Goal: Information Seeking & Learning: Learn about a topic

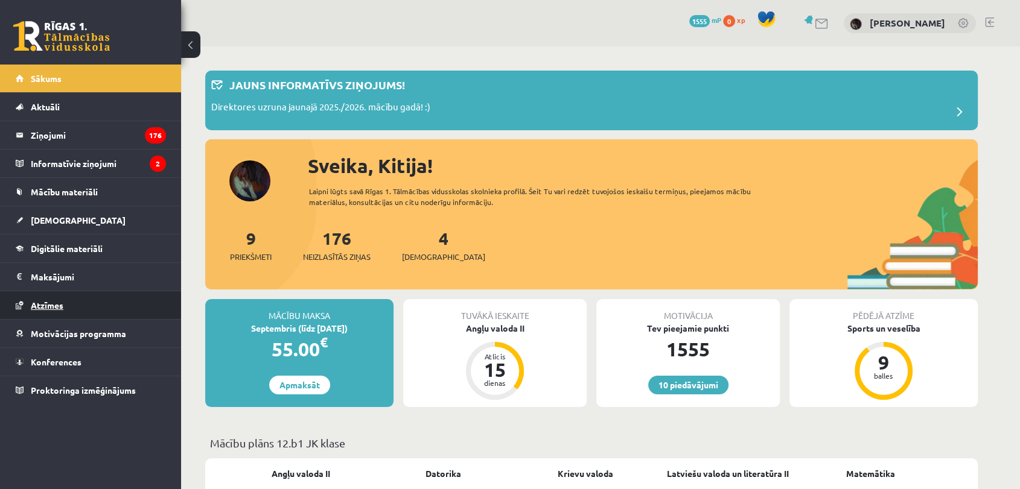
click at [141, 310] on link "Atzīmes" at bounding box center [91, 305] width 150 height 28
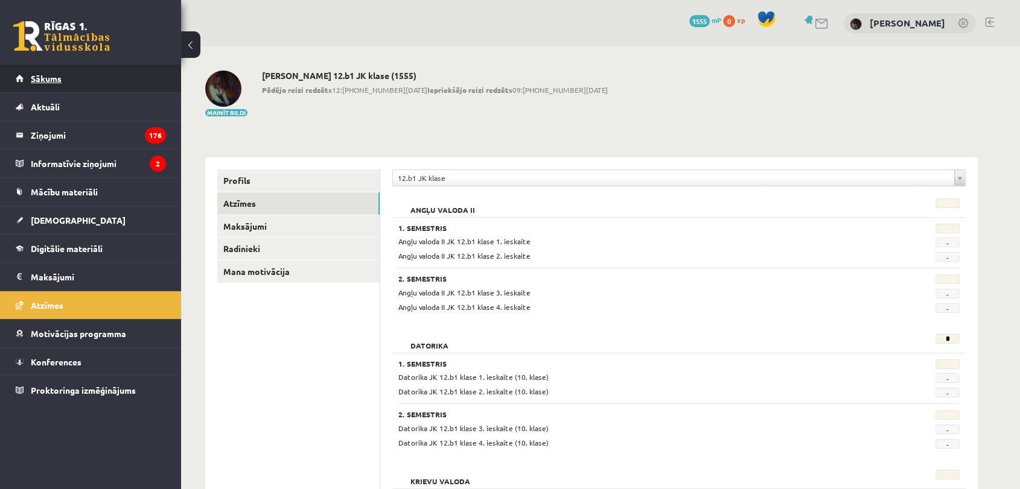
click at [112, 78] on link "Sākums" at bounding box center [91, 79] width 150 height 28
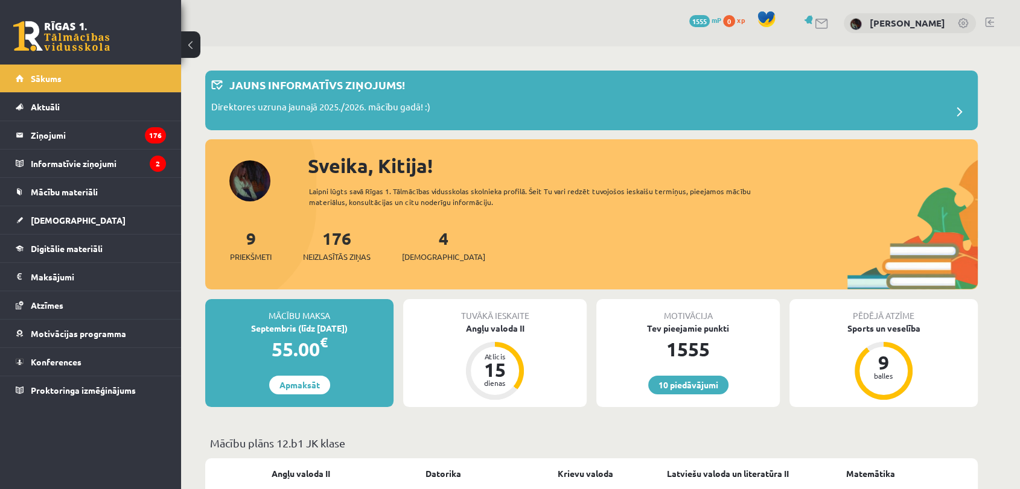
click at [429, 241] on div "4 Ieskaites" at bounding box center [443, 244] width 83 height 37
click at [428, 246] on div "4 Ieskaites" at bounding box center [443, 244] width 83 height 37
click at [428, 246] on link "4 Ieskaites" at bounding box center [443, 246] width 83 height 36
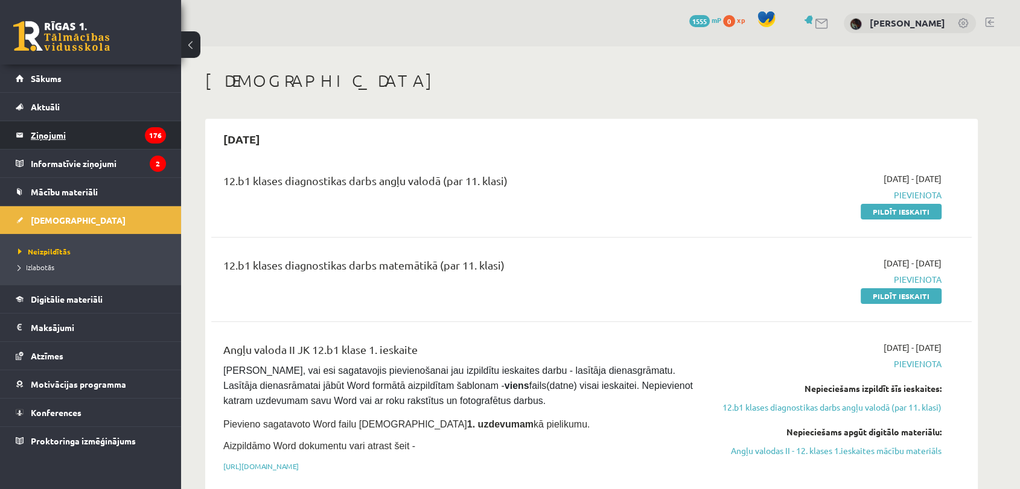
click at [88, 144] on legend "Ziņojumi 176" at bounding box center [98, 135] width 135 height 28
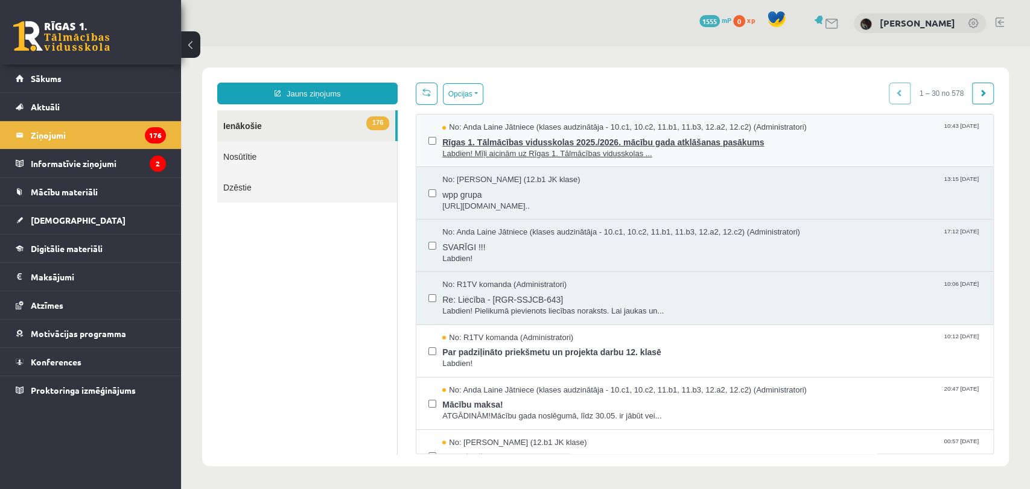
click at [696, 139] on span "Rīgas 1. Tālmācības vidusskolas 2025./2026. mācību gada atklāšanas pasākums" at bounding box center [711, 140] width 539 height 15
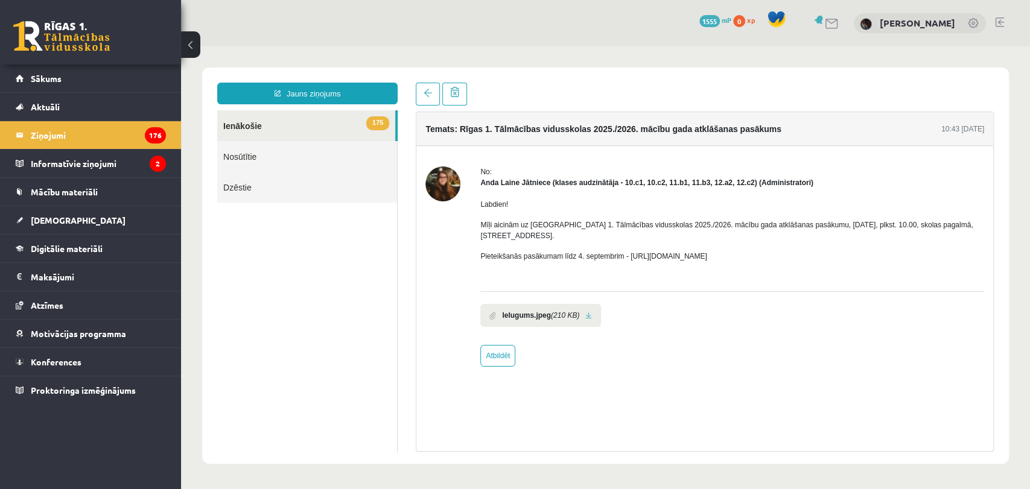
click at [543, 311] on li "Ielugums.jpeg (210 KB)" at bounding box center [540, 315] width 121 height 23
click at [124, 80] on link "Sākums" at bounding box center [91, 79] width 150 height 28
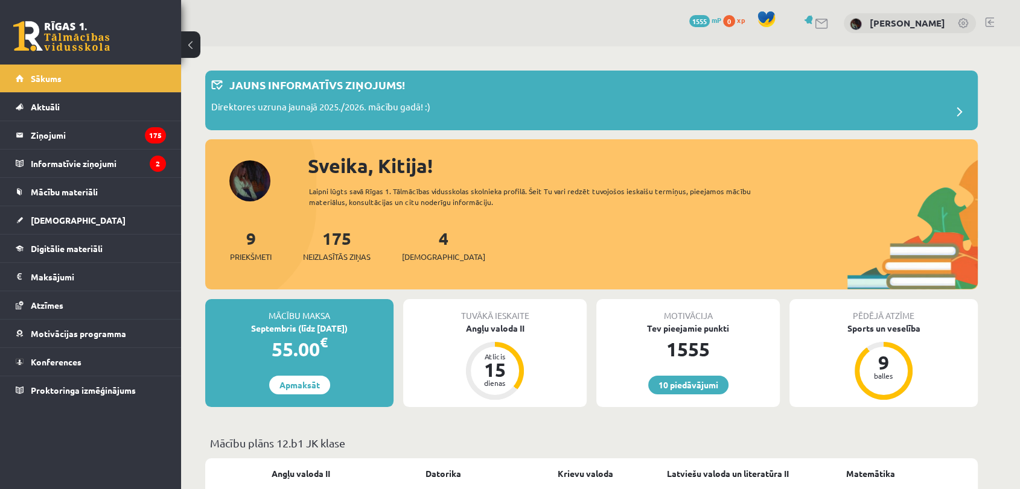
click at [144, 138] on legend "Ziņojumi 175" at bounding box center [98, 135] width 135 height 28
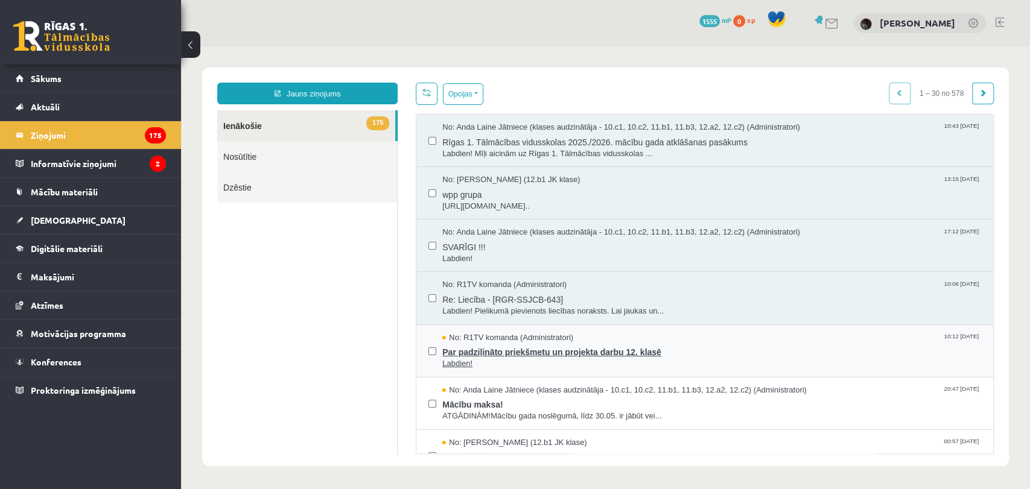
click at [669, 352] on span "Par padziļināto priekšmetu un projekta darbu 12. klasē" at bounding box center [711, 350] width 539 height 15
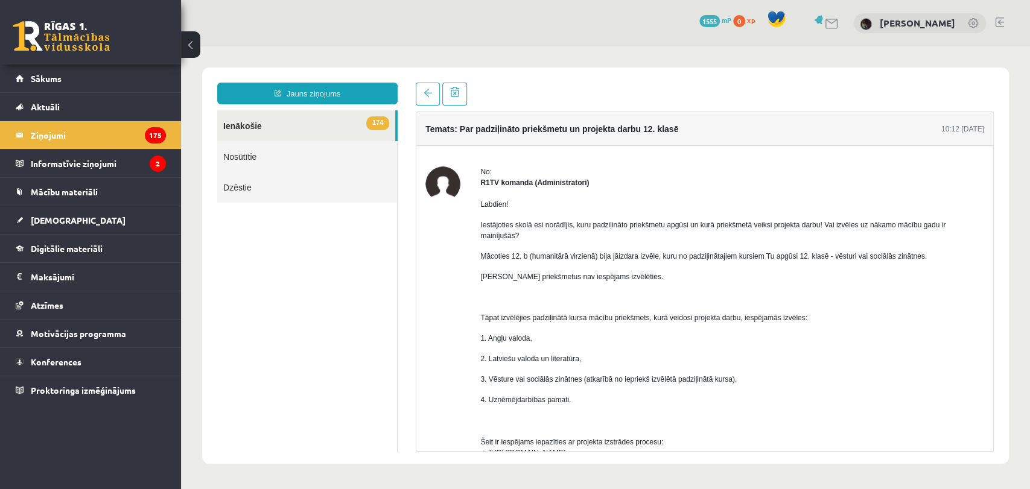
drag, startPoint x: 969, startPoint y: 188, endPoint x: 985, endPoint y: 189, distance: 16.3
click at [985, 189] on div "Temats: Par padziļināto priekšmetu un projekta darbu 12. klasē 10:12 [DATE] No:…" at bounding box center [705, 282] width 578 height 340
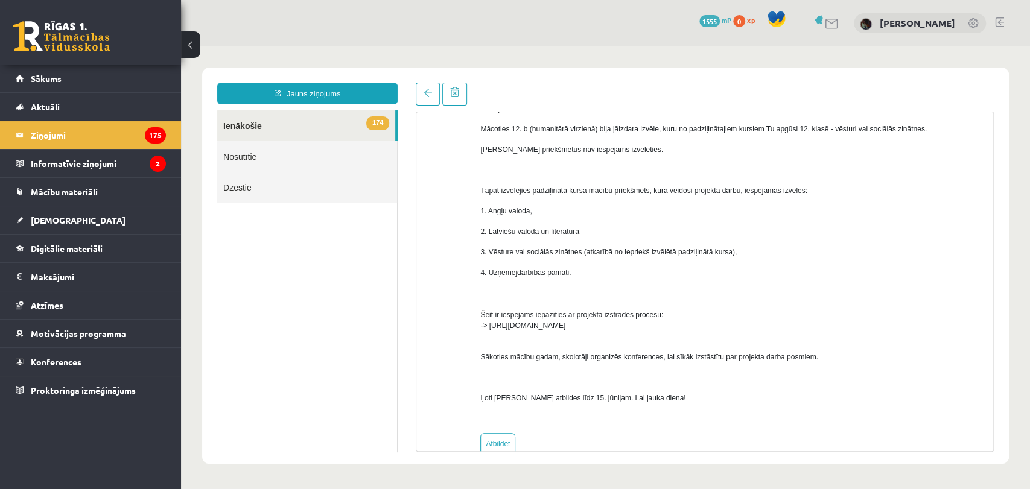
scroll to position [129, 0]
